Goal: Task Accomplishment & Management: Use online tool/utility

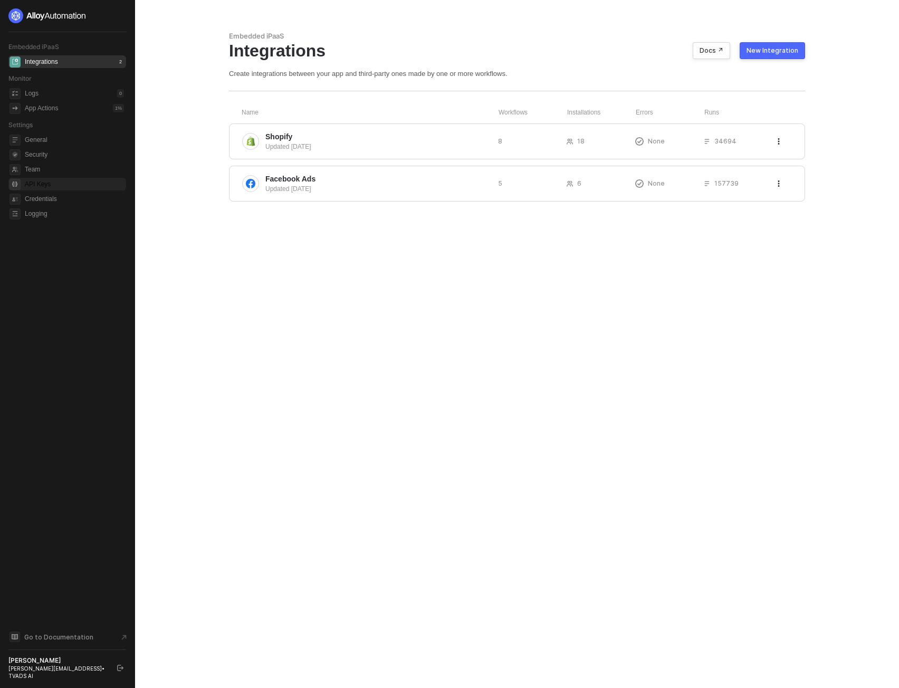
click at [34, 181] on span "API Keys" at bounding box center [74, 184] width 99 height 13
click at [348, 143] on div "Updated 9 months ago" at bounding box center [377, 146] width 224 height 9
